Goal: Task Accomplishment & Management: Use online tool/utility

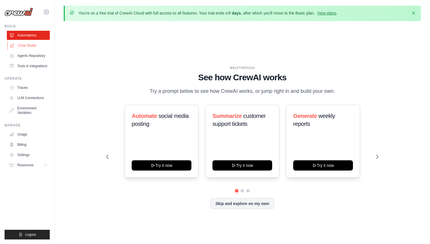
click at [38, 47] on link "Crew Studio" at bounding box center [28, 45] width 43 height 9
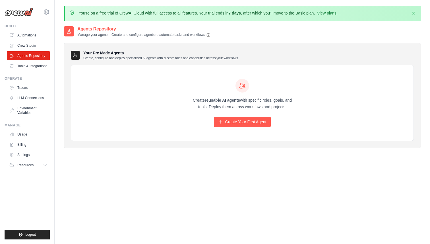
click at [226, 127] on div "Create reusable AI agents with specific roles, goals, and tools. Deploy them ac…" at bounding box center [242, 103] width 343 height 76
click at [228, 122] on link "Create Your First Agent" at bounding box center [242, 122] width 57 height 10
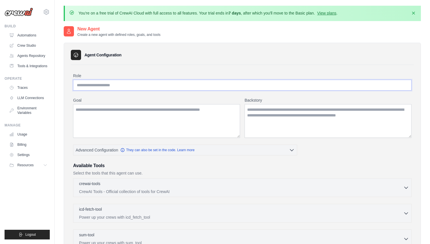
click at [192, 88] on input "Role" at bounding box center [242, 85] width 339 height 11
click at [24, 33] on link "Automations" at bounding box center [28, 35] width 43 height 9
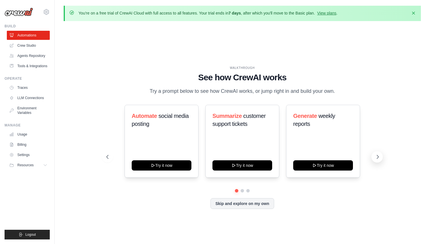
click at [378, 160] on icon at bounding box center [378, 157] width 6 height 6
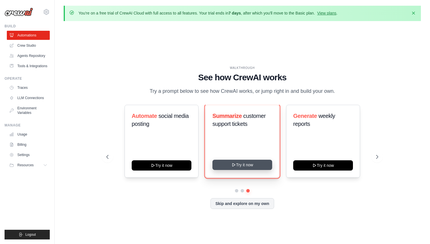
click at [255, 170] on button "Try it now" at bounding box center [243, 165] width 60 height 10
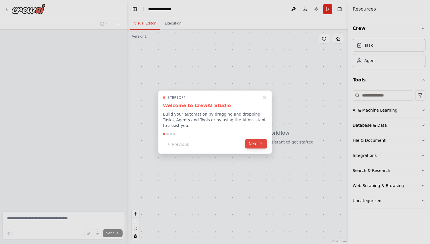
click at [265, 144] on button "Next" at bounding box center [256, 143] width 22 height 9
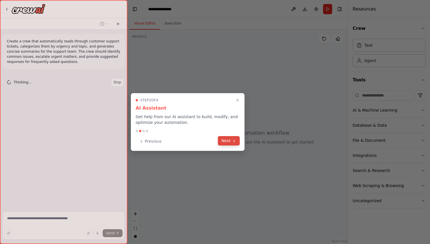
click at [232, 143] on button "Next" at bounding box center [229, 140] width 22 height 9
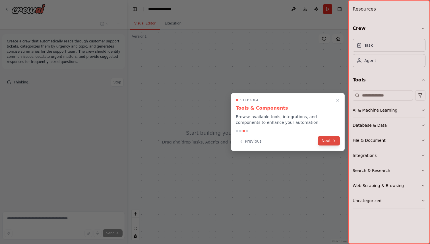
click at [325, 142] on button "Next" at bounding box center [329, 140] width 22 height 9
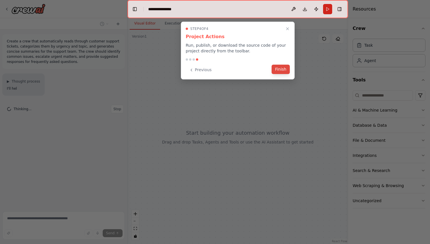
click at [277, 73] on button "Finish" at bounding box center [281, 69] width 18 height 9
